Goal: Check status: Check status

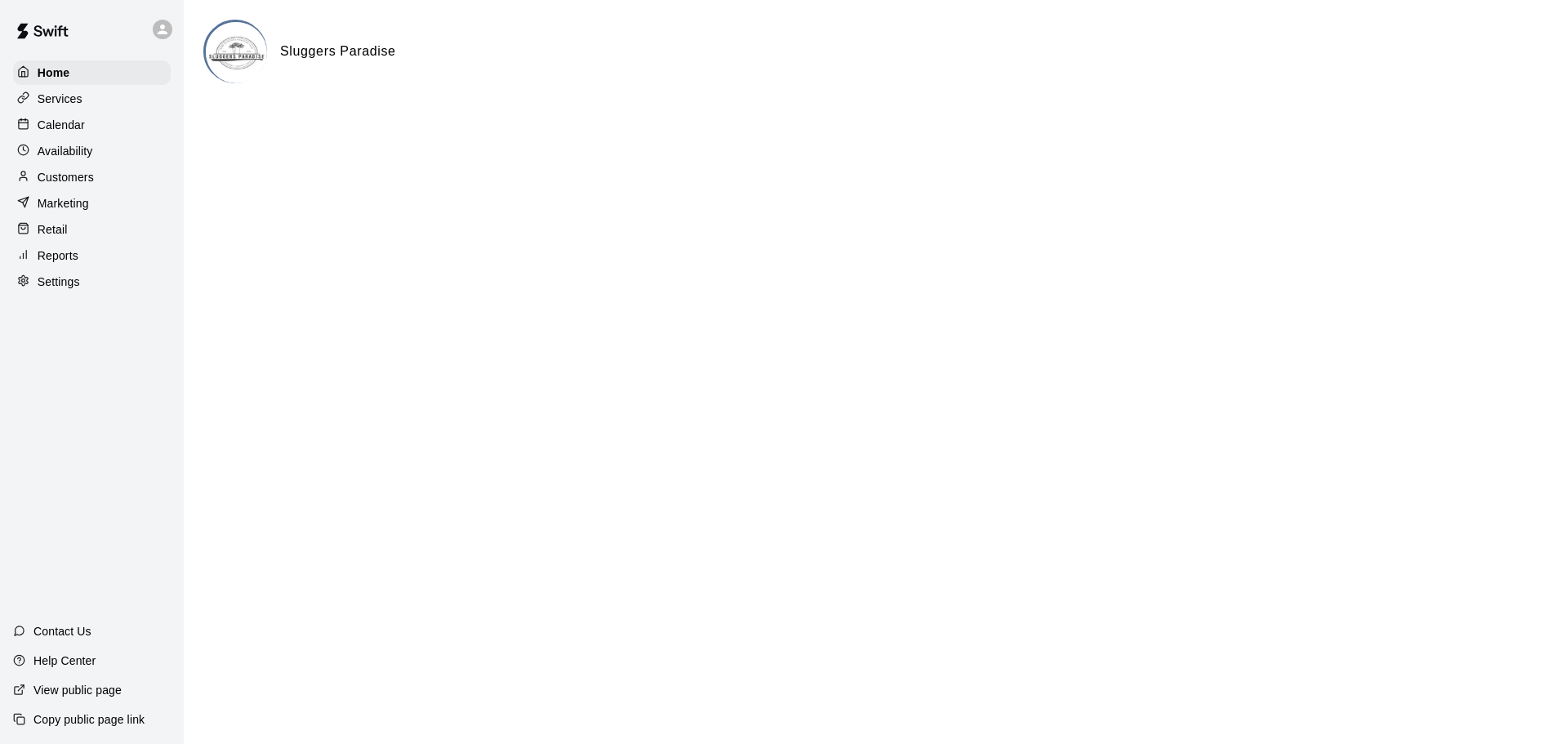
click at [53, 132] on p "Calendar" at bounding box center [60, 125] width 47 height 16
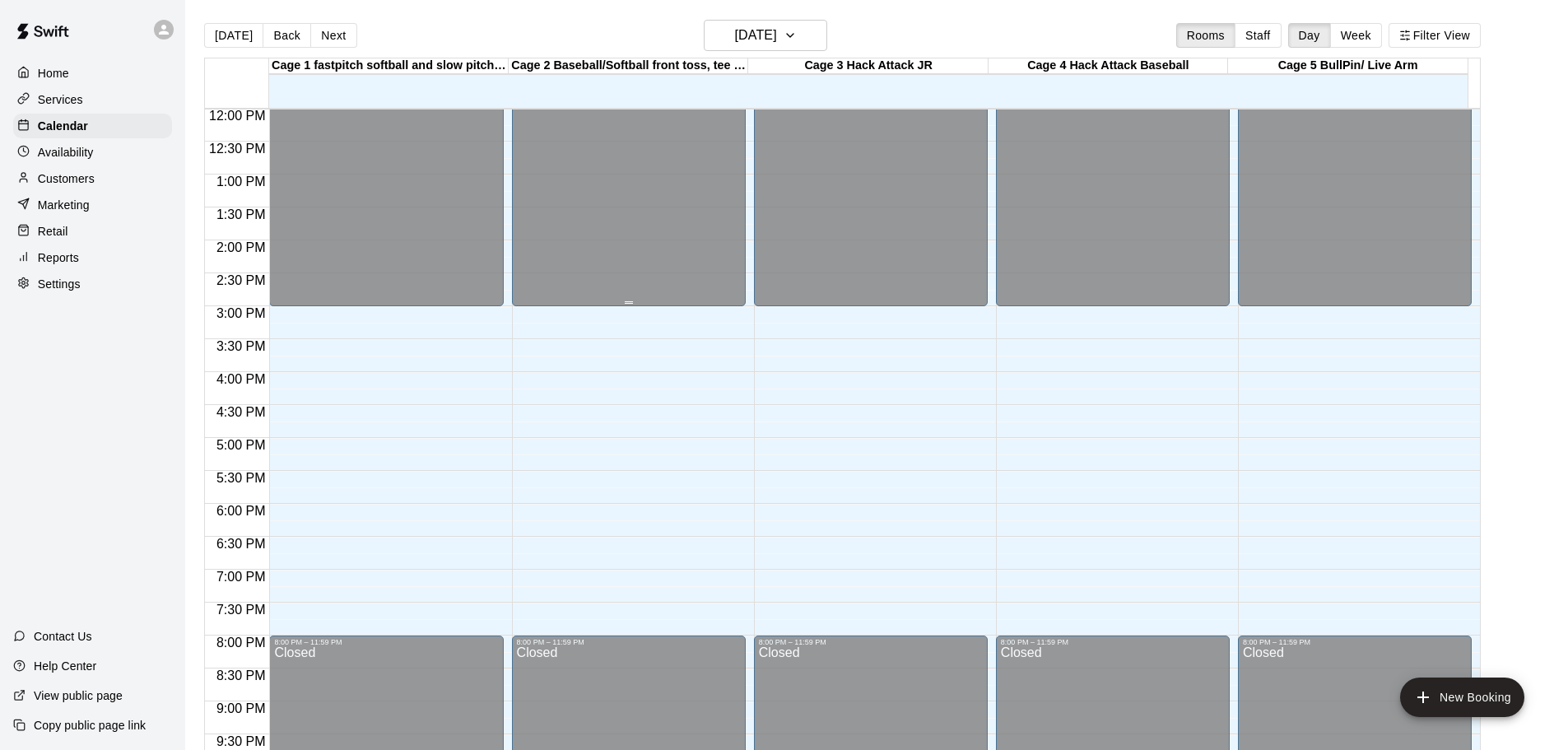
scroll to position [792, 0]
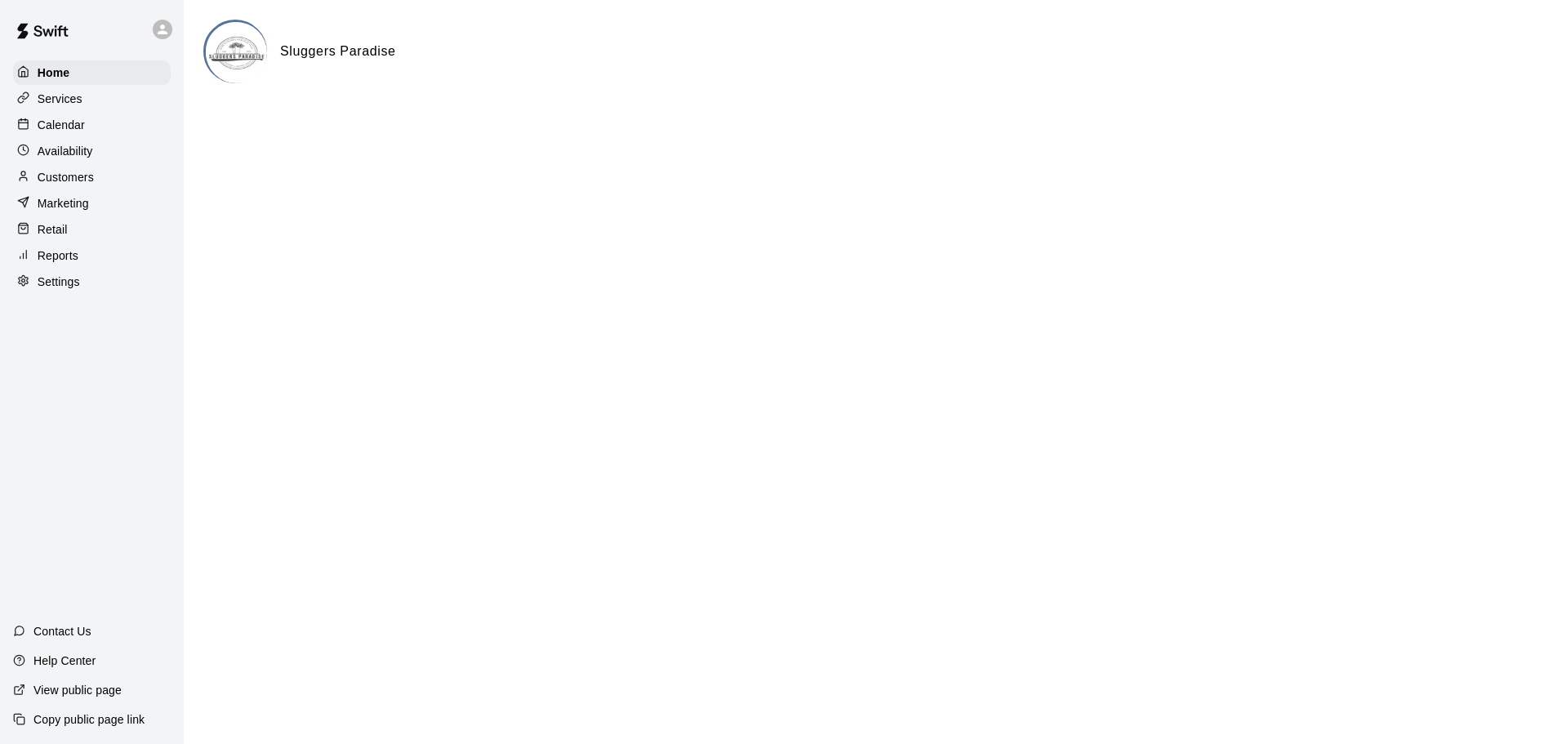
click at [61, 260] on p "Reports" at bounding box center [58, 256] width 41 height 16
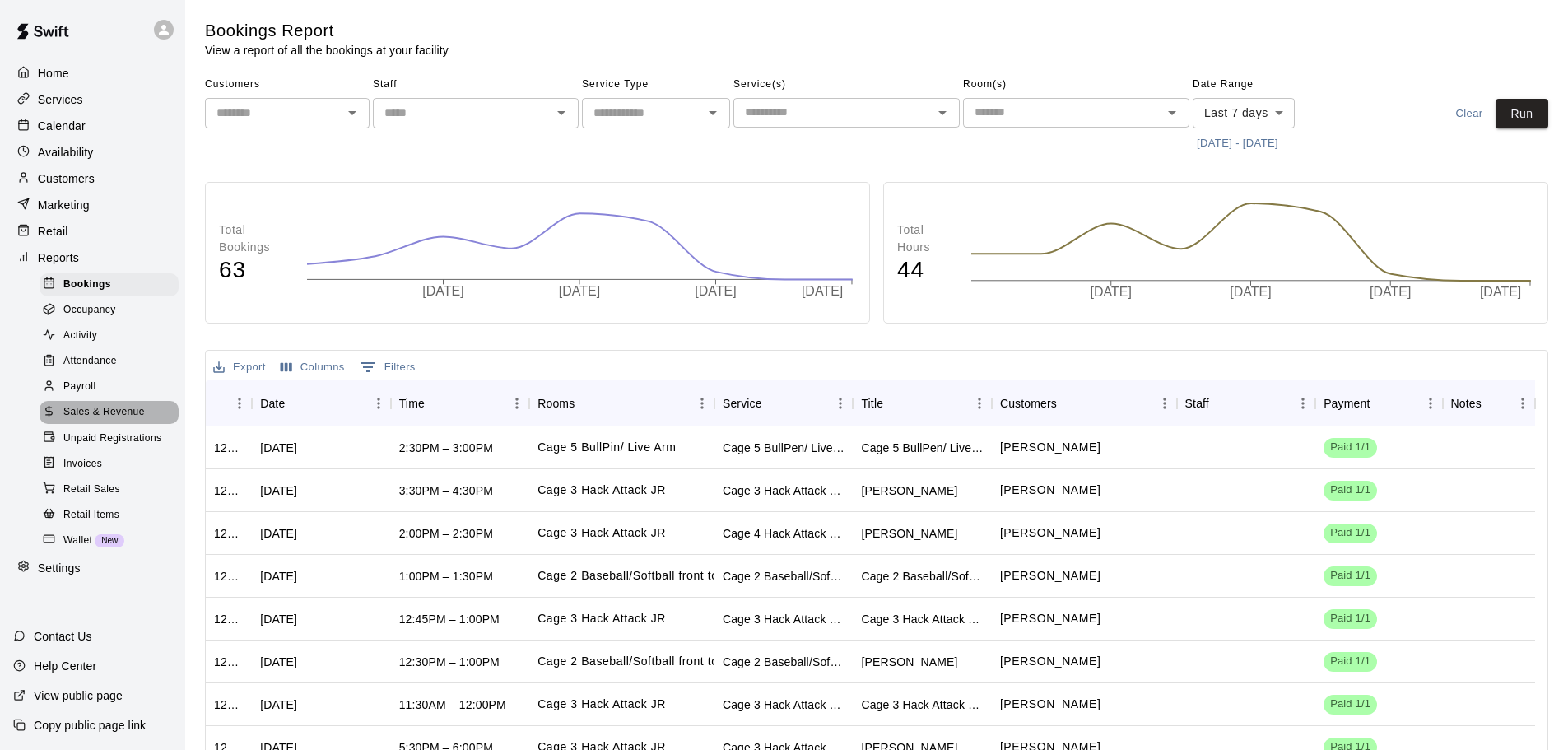
click at [124, 421] on span "Sales & Revenue" at bounding box center [104, 413] width 81 height 16
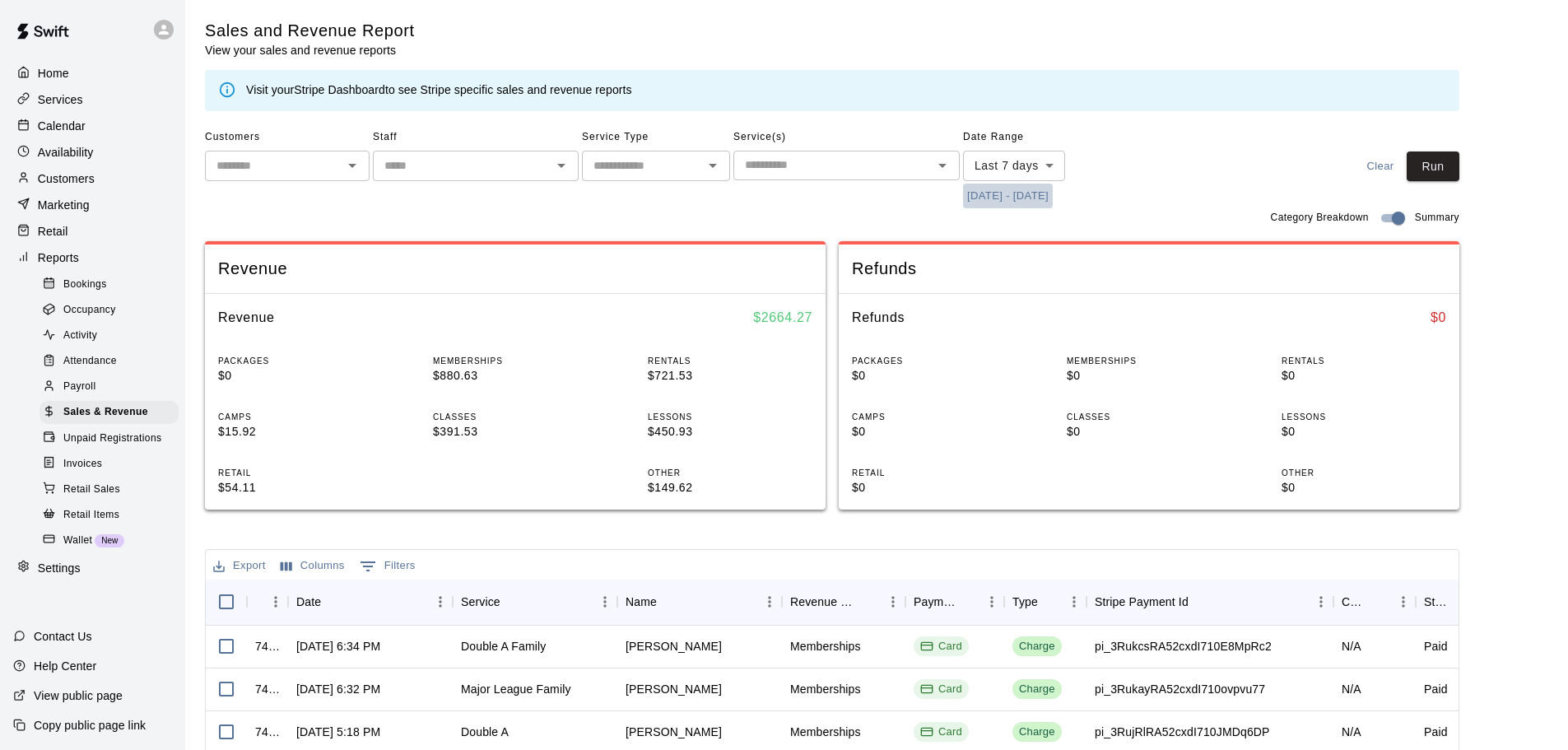
click at [1029, 201] on button "[DATE] - [DATE]" at bounding box center [1008, 196] width 89 height 26
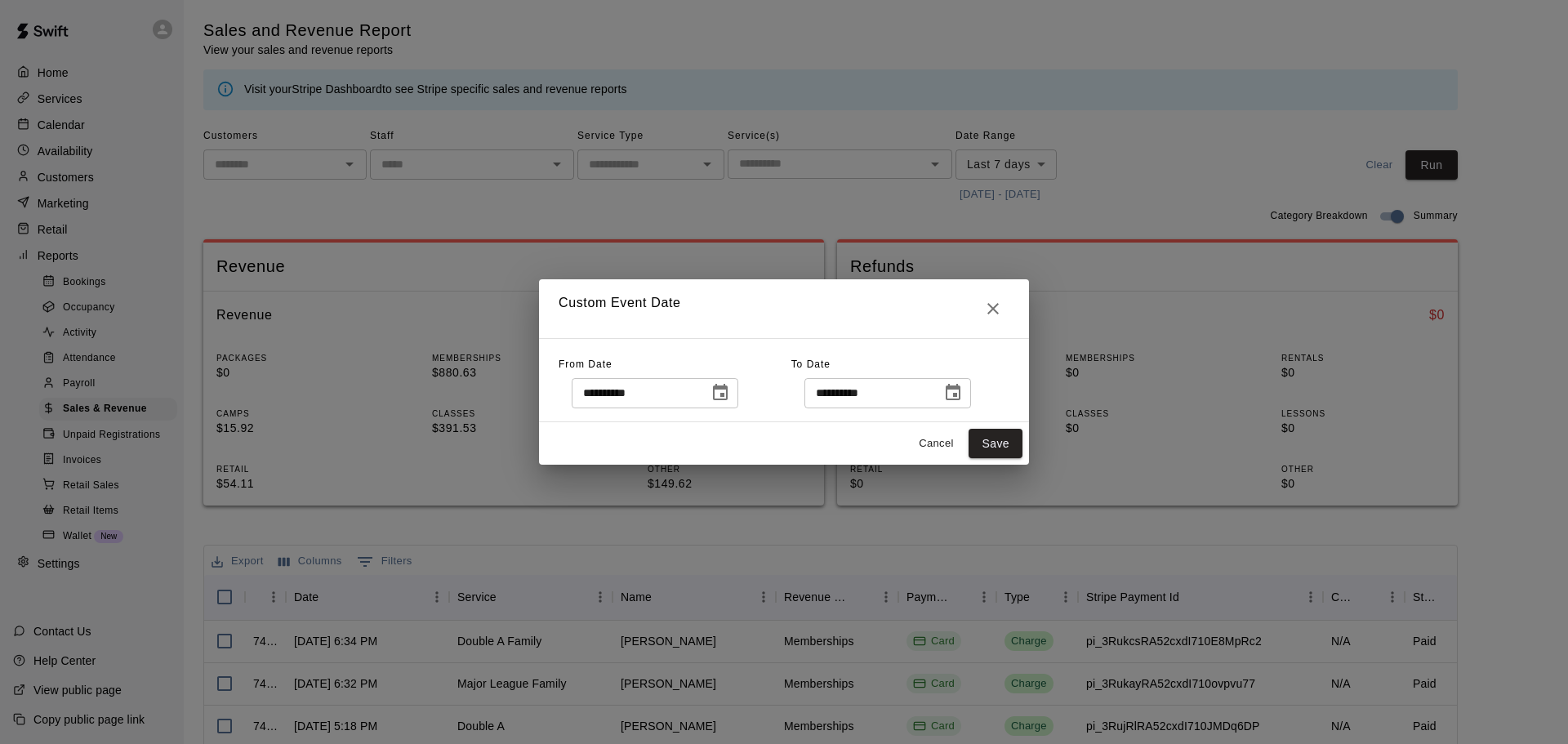
click at [963, 383] on icon "Choose date, selected date is Aug 11, 2025" at bounding box center [953, 392] width 20 height 20
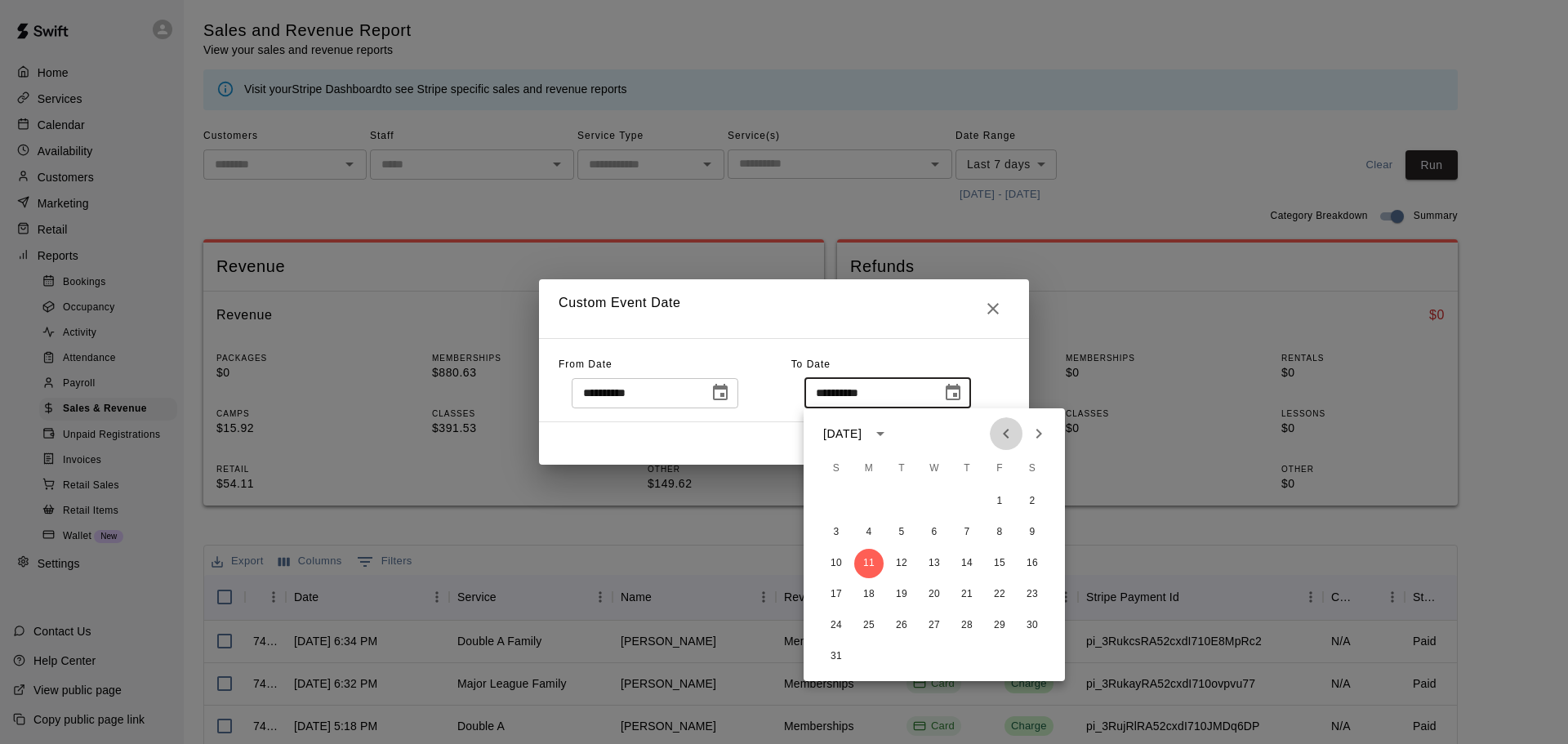
click at [1005, 432] on icon "Previous month" at bounding box center [1006, 433] width 5 height 10
click at [961, 629] on button "31" at bounding box center [967, 625] width 29 height 29
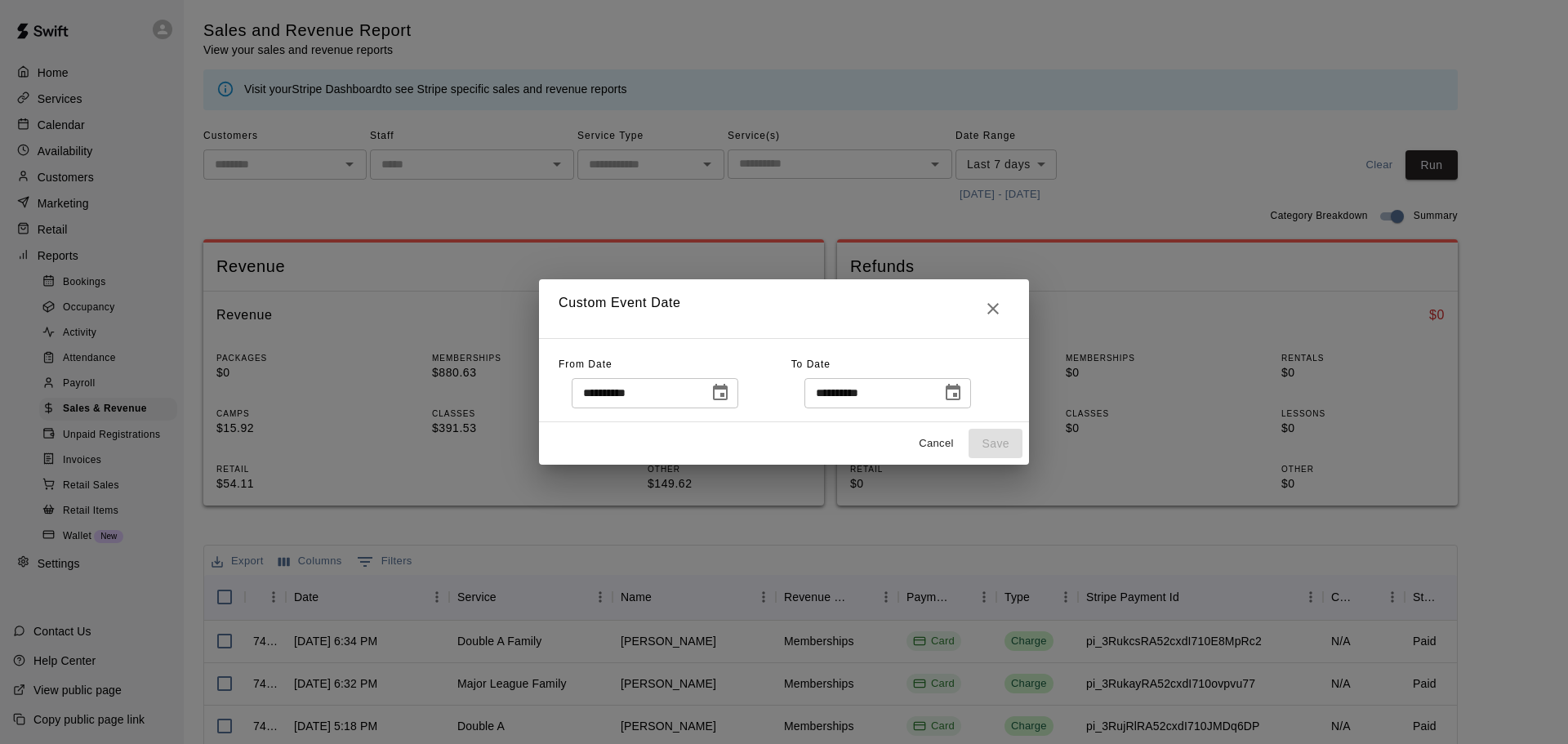
type input "**********"
click at [730, 391] on icon "Choose date, selected date is Aug 4, 2025" at bounding box center [720, 392] width 20 height 20
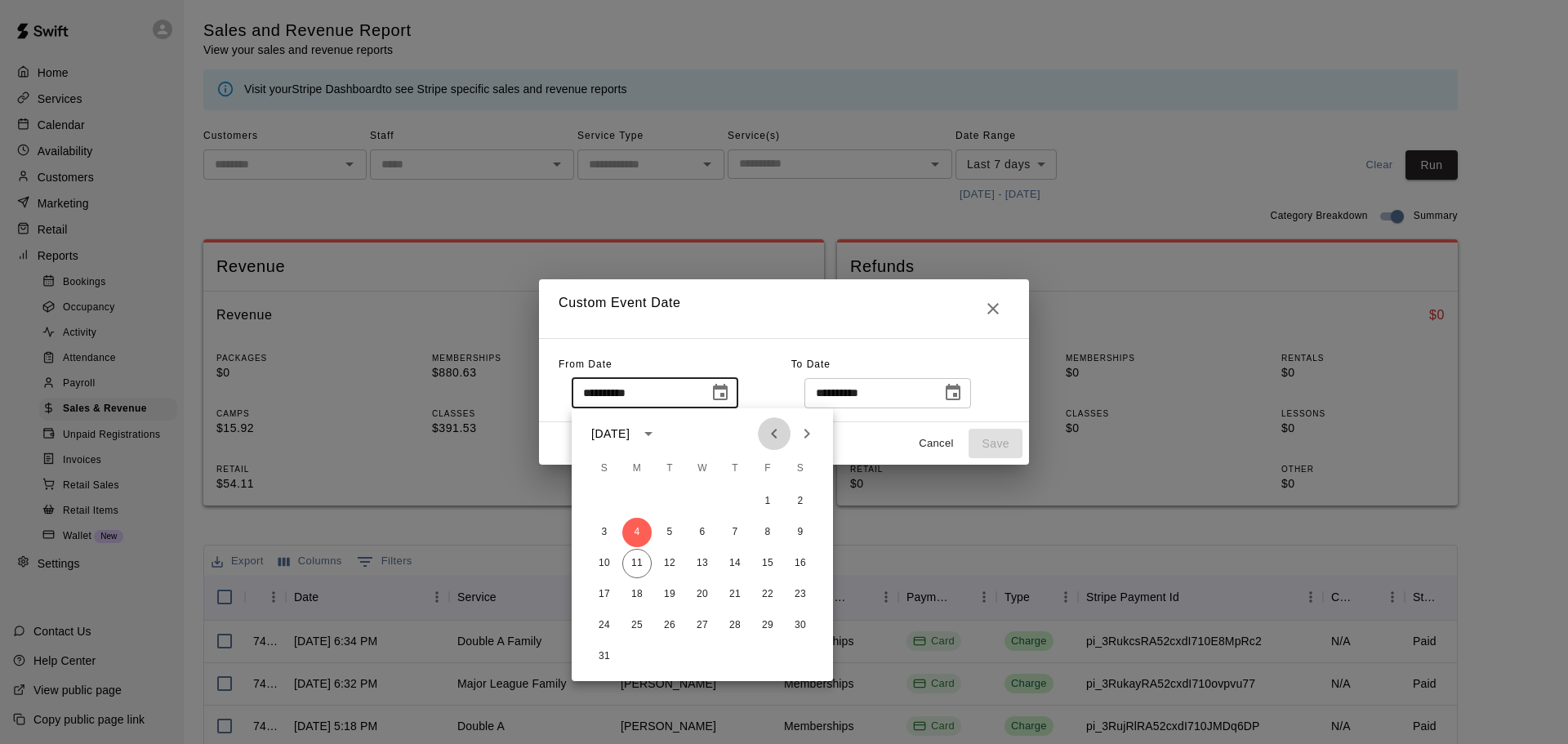
click at [776, 430] on icon "Previous month" at bounding box center [773, 433] width 5 height 10
click at [768, 534] on button "11" at bounding box center [767, 532] width 29 height 29
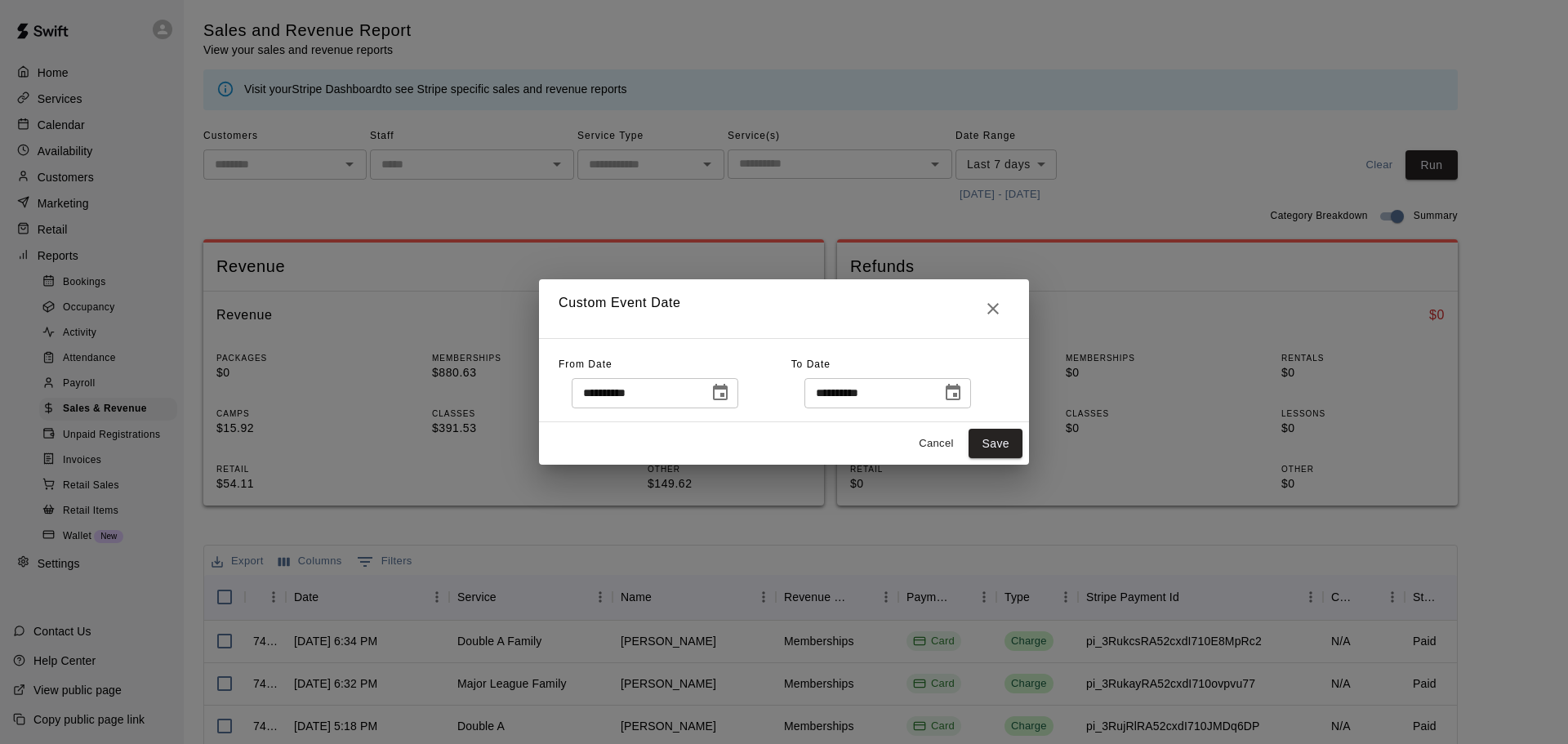
type input "**********"
click at [1008, 447] on button "Save" at bounding box center [995, 444] width 54 height 30
type input "******"
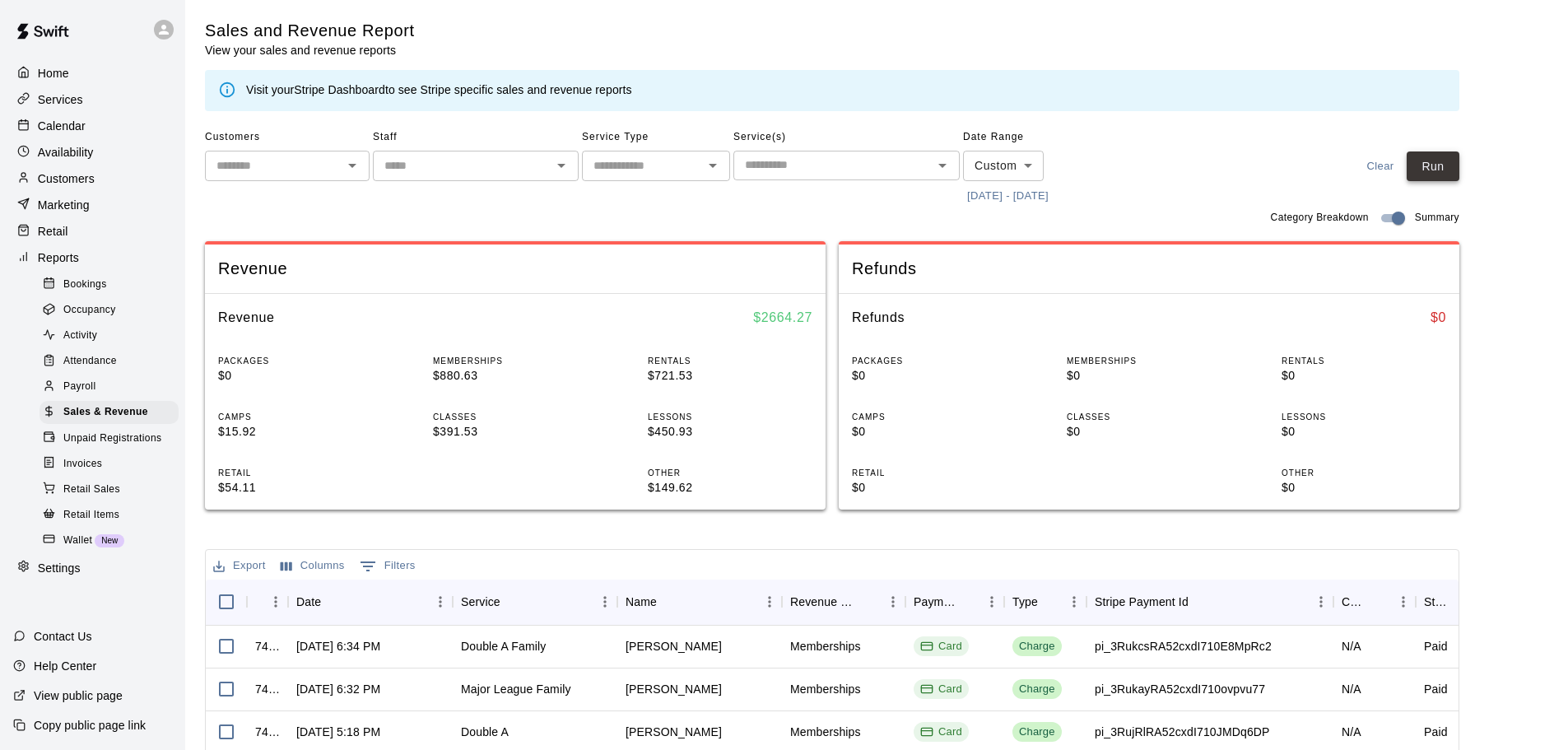
click at [1444, 170] on button "Run" at bounding box center [1433, 166] width 53 height 30
